Goal: Communication & Community: Participate in discussion

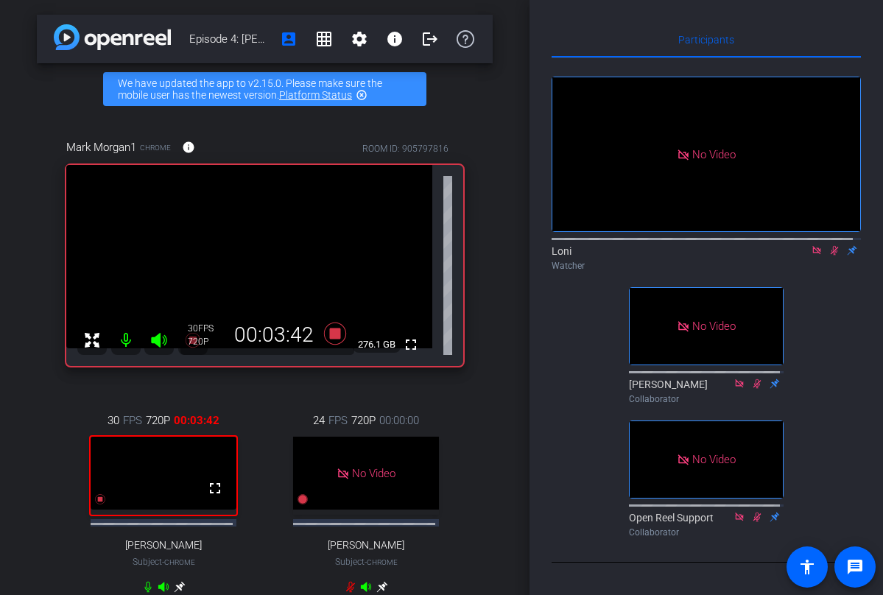
scroll to position [44, 0]
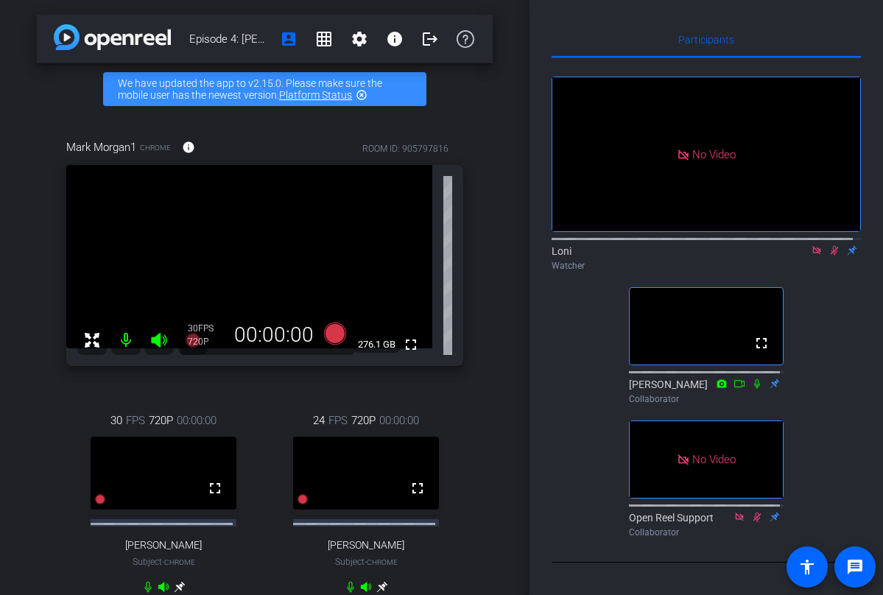
click at [811, 250] on icon at bounding box center [817, 250] width 12 height 10
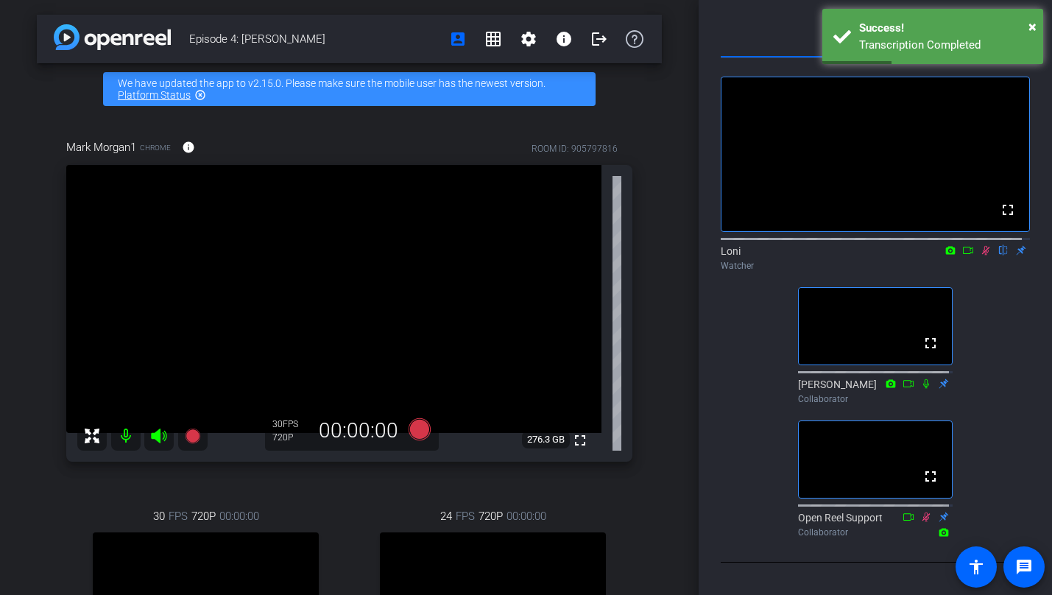
click at [882, 299] on div "fullscreen Loni flip Watcher fullscreen [PERSON_NAME] Collaborator fullscreen O…" at bounding box center [875, 300] width 309 height 485
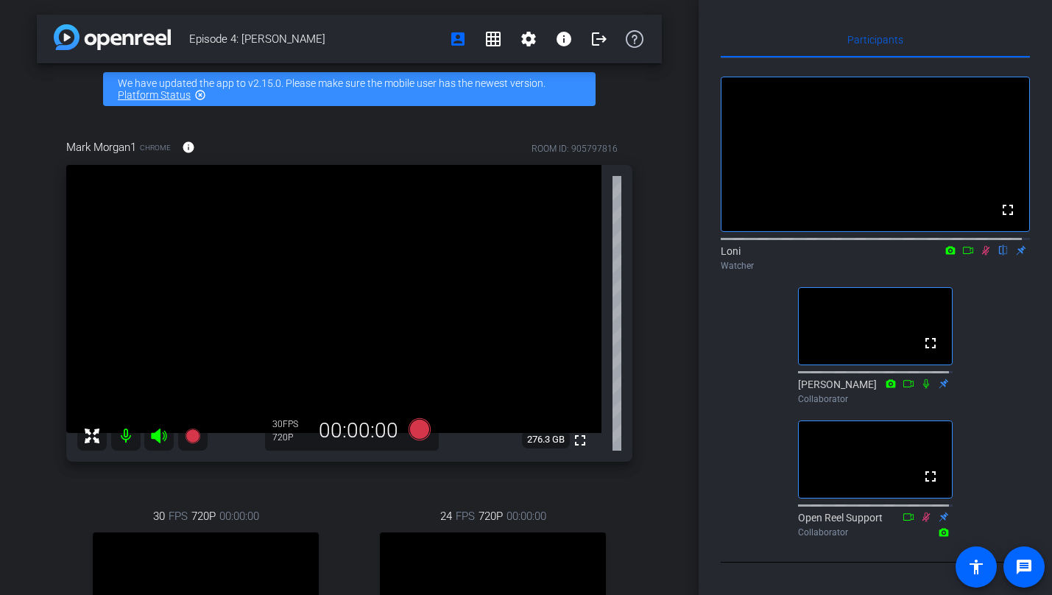
drag, startPoint x: 944, startPoint y: 230, endPoint x: 972, endPoint y: 252, distance: 36.2
click at [882, 232] on div at bounding box center [875, 238] width 309 height 12
click at [882, 248] on icon at bounding box center [968, 250] width 12 height 10
click at [882, 250] on icon at bounding box center [986, 250] width 12 height 10
click at [882, 246] on icon at bounding box center [951, 250] width 10 height 8
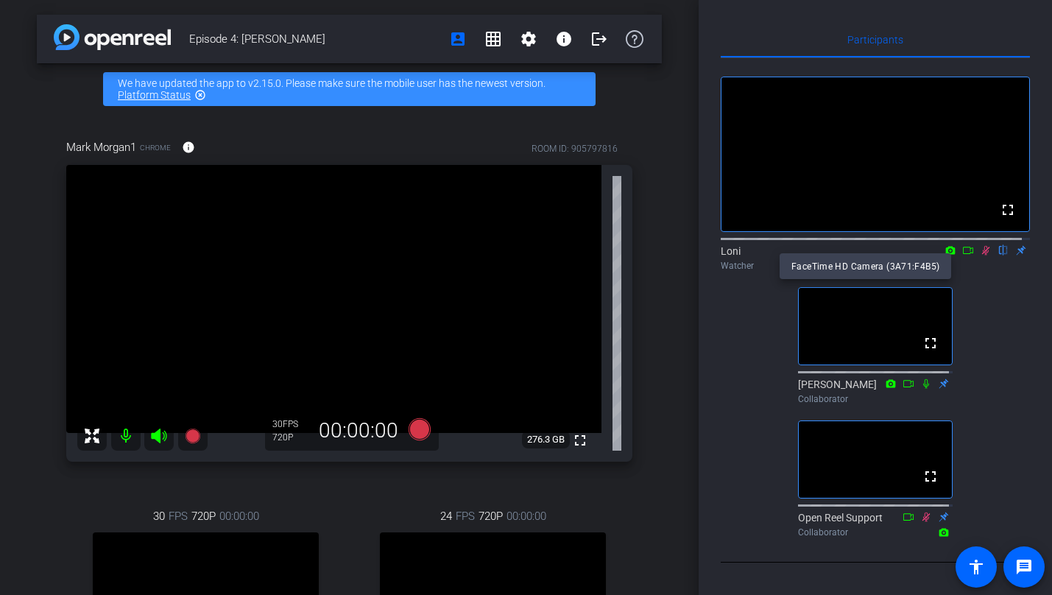
click at [882, 249] on div at bounding box center [526, 297] width 1052 height 595
click at [882, 245] on icon at bounding box center [968, 250] width 12 height 10
click at [529, 38] on mat-icon "settings" at bounding box center [529, 39] width 18 height 18
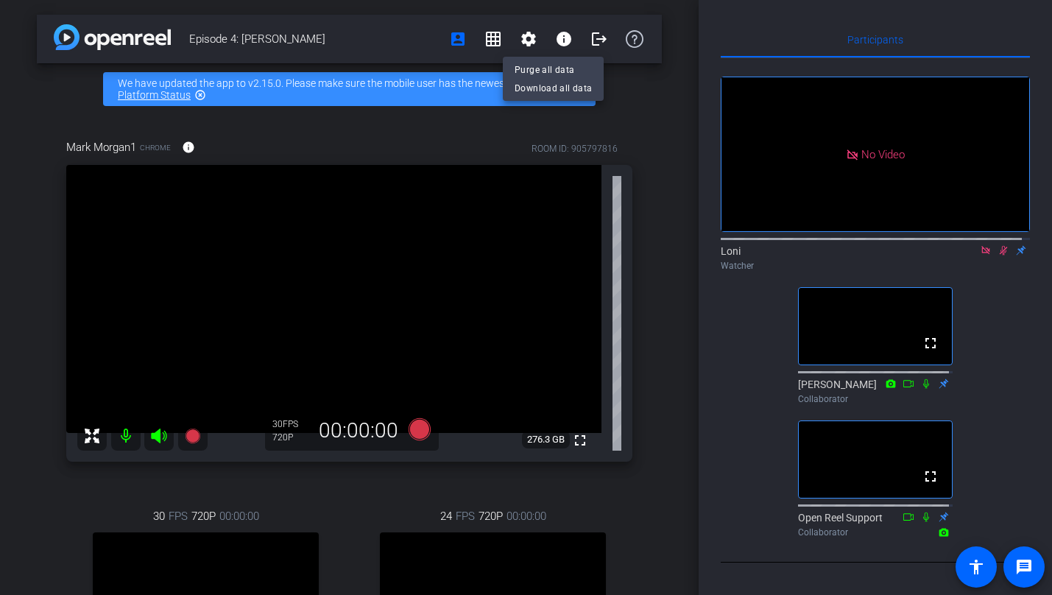
click at [413, 49] on div at bounding box center [526, 297] width 1052 height 595
click at [654, 94] on div "Episode 4: [PERSON_NAME] account_box grid_on settings info logout We have updat…" at bounding box center [349, 297] width 699 height 595
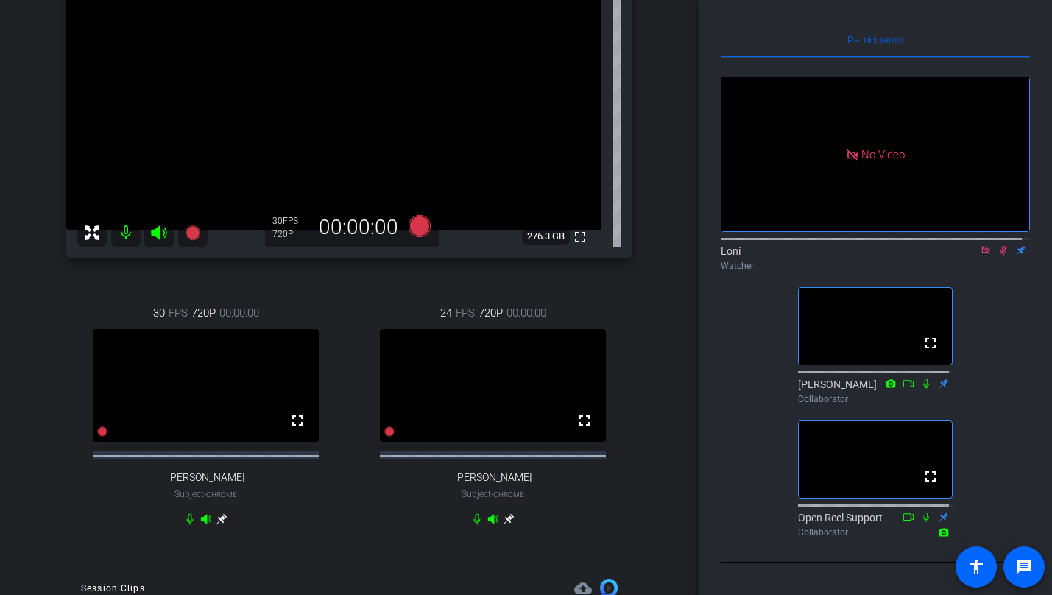
scroll to position [148, 0]
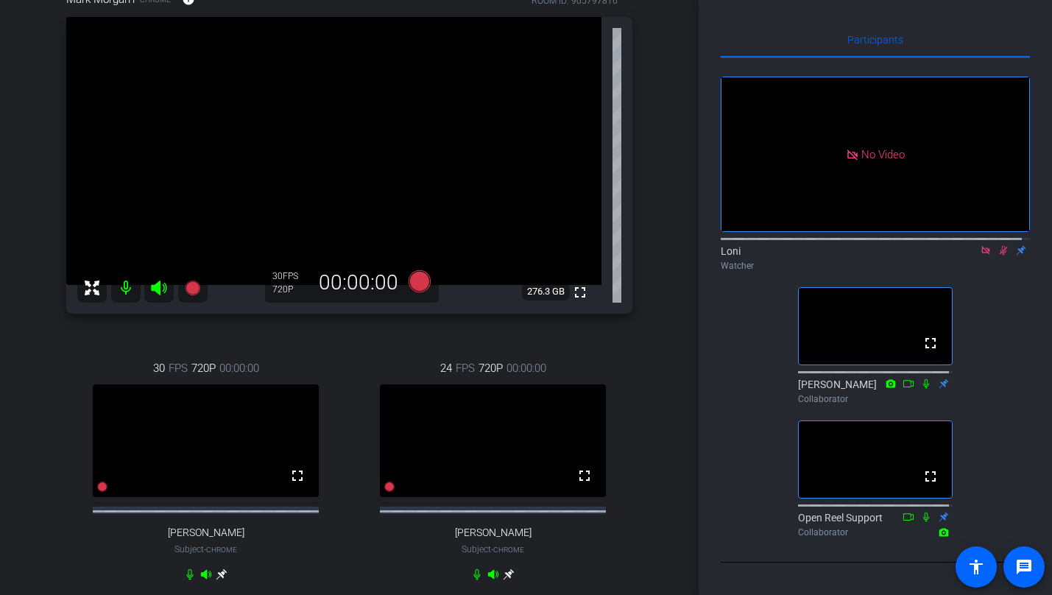
click at [882, 245] on icon at bounding box center [1004, 250] width 12 height 10
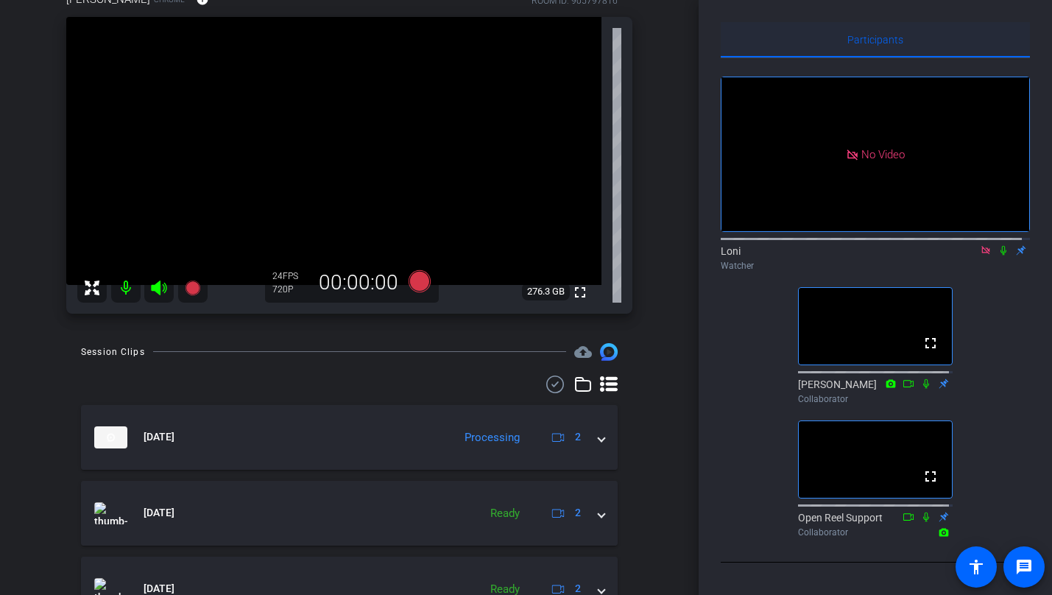
scroll to position [98, 0]
